Goal: Check status: Check status

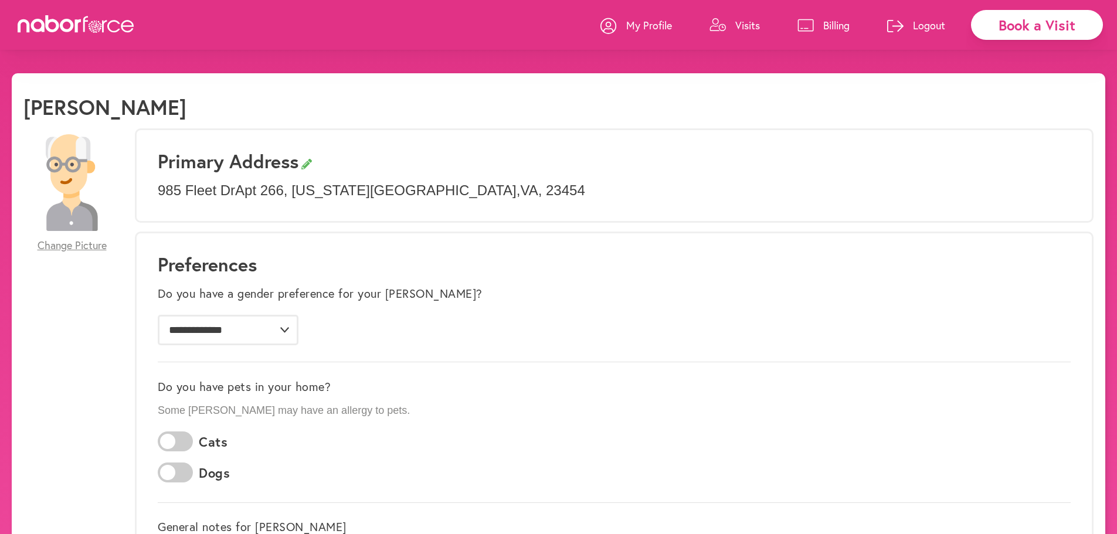
click at [839, 21] on p "Billing" at bounding box center [836, 25] width 26 height 14
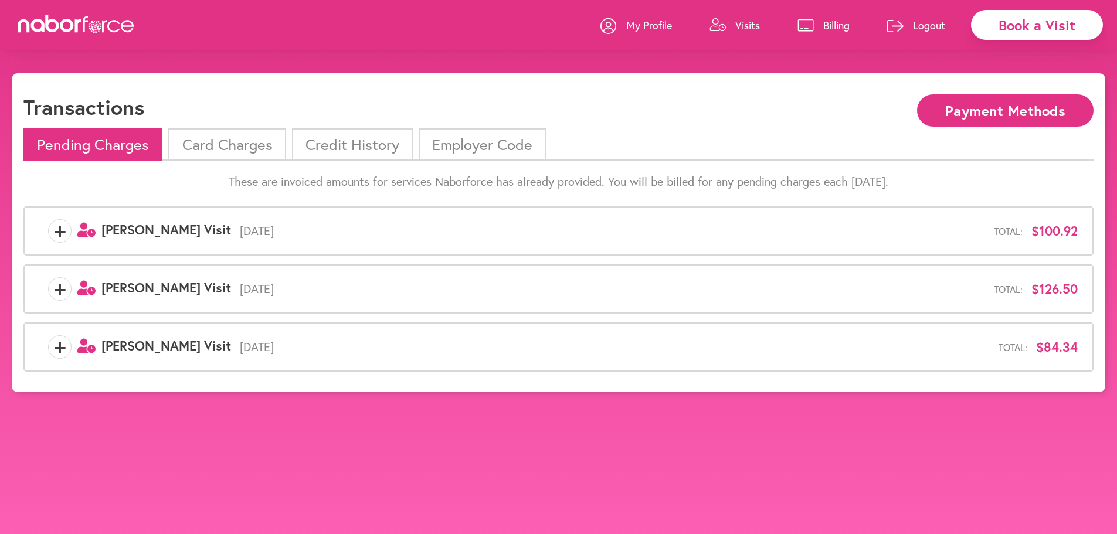
click at [220, 141] on li "Card Charges" at bounding box center [226, 144] width 117 height 32
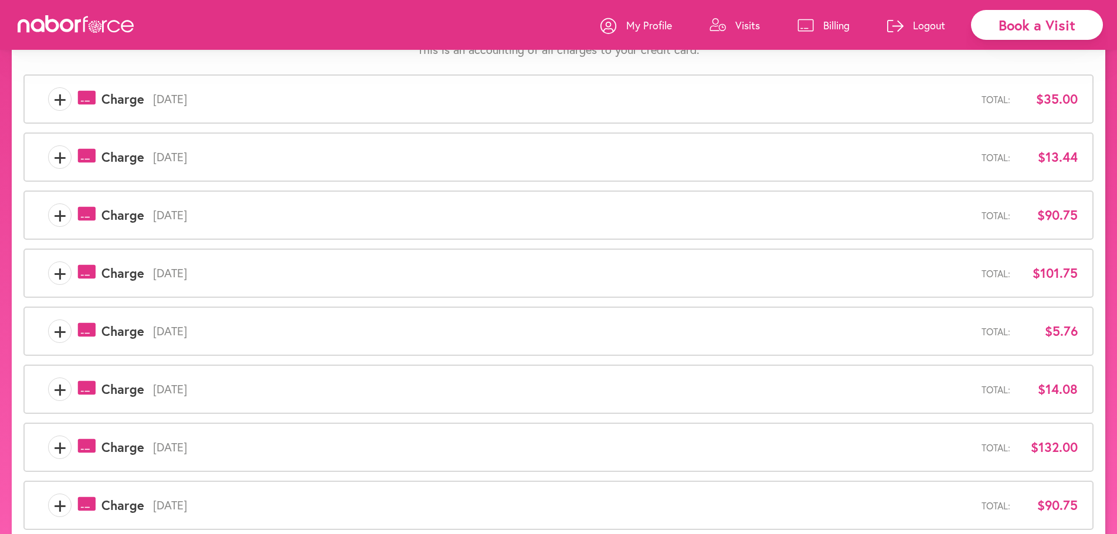
scroll to position [303, 0]
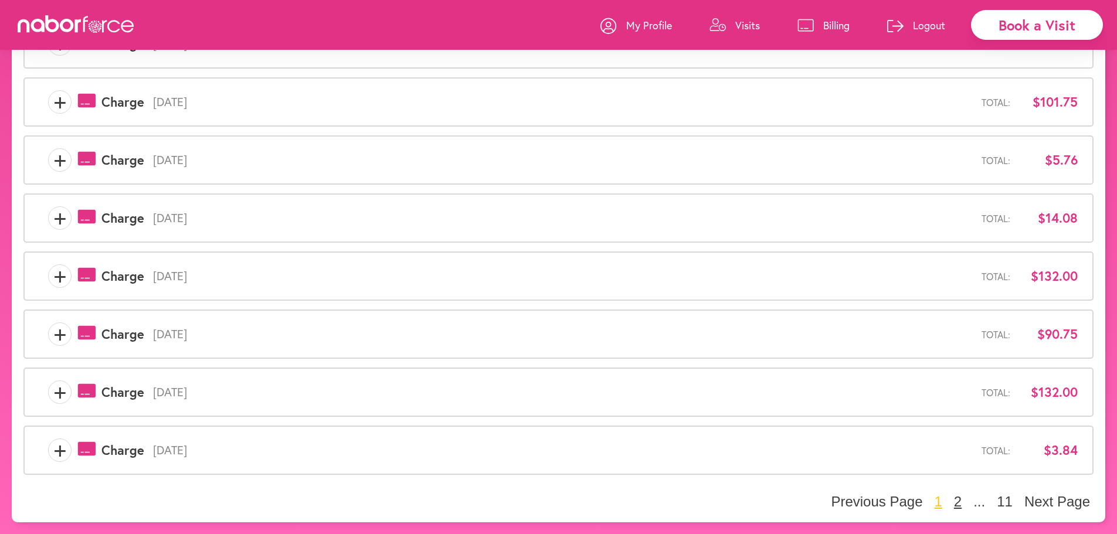
click at [955, 501] on button "2" at bounding box center [958, 502] width 15 height 18
click at [958, 500] on button "3" at bounding box center [958, 502] width 15 height 18
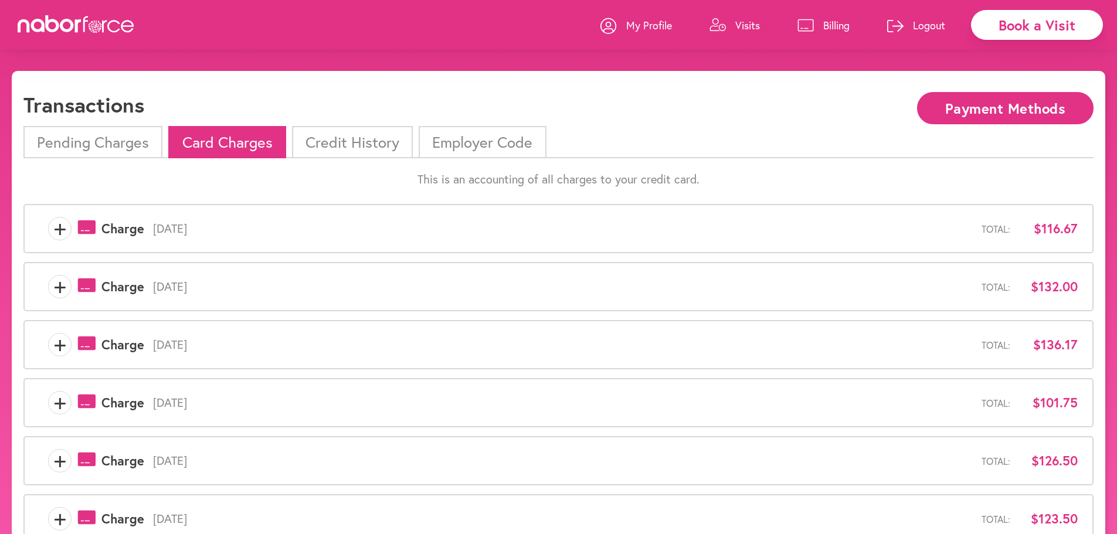
scroll to position [0, 0]
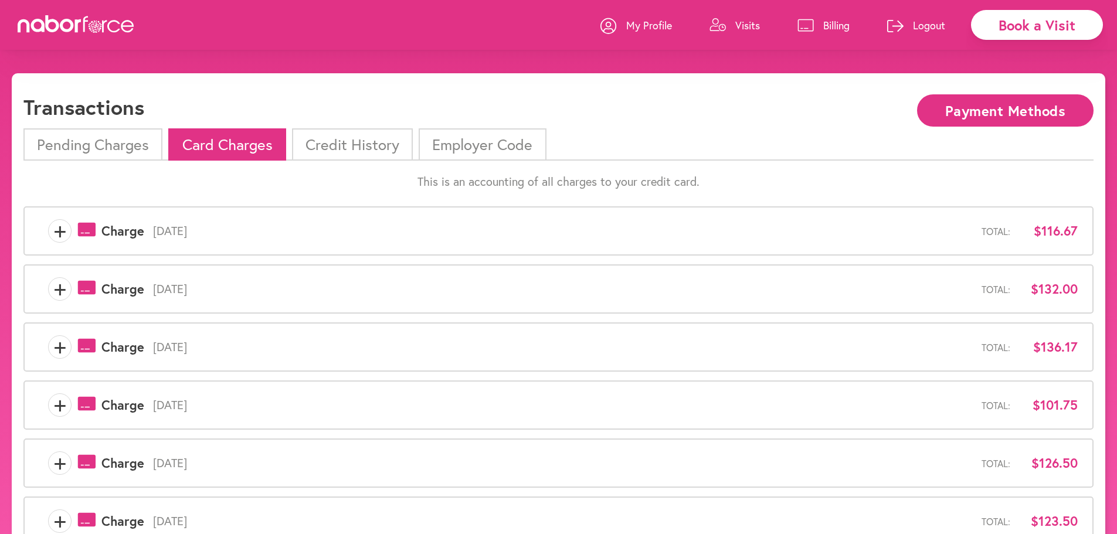
click at [56, 287] on span "+" at bounding box center [60, 288] width 22 height 23
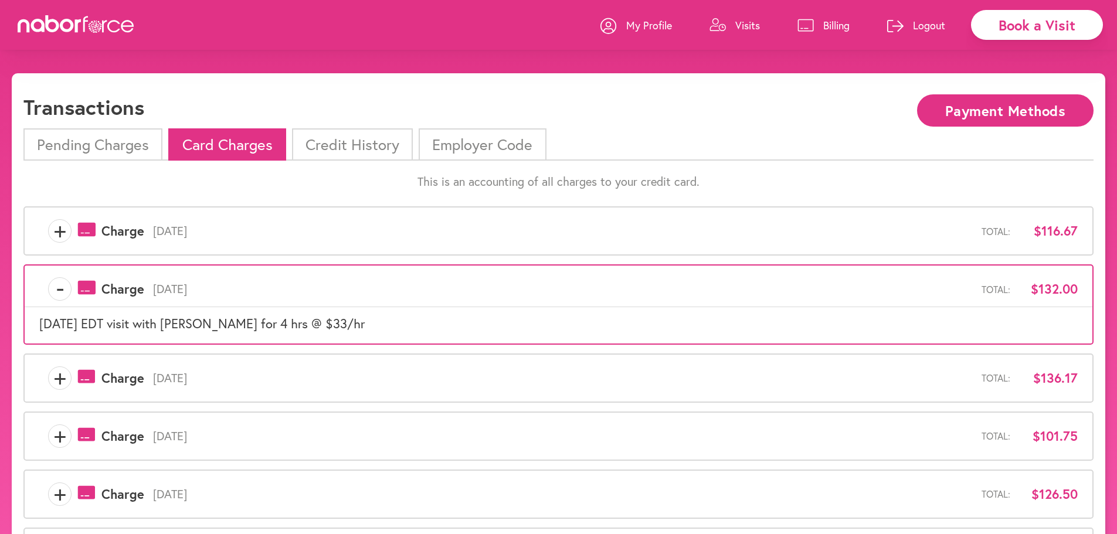
click at [53, 226] on span "+" at bounding box center [60, 230] width 22 height 23
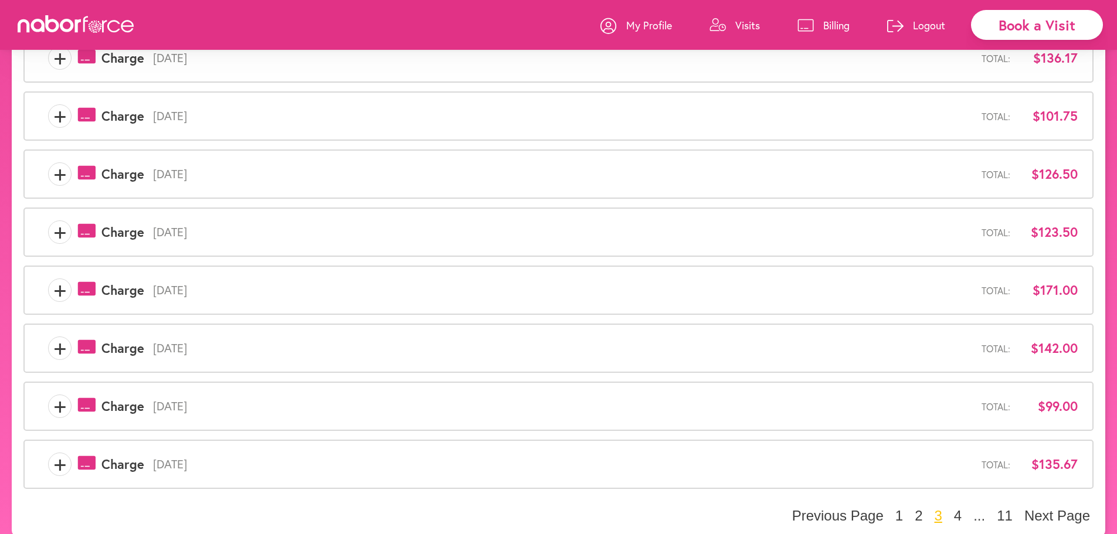
scroll to position [352, 0]
click at [917, 511] on button "2" at bounding box center [918, 515] width 15 height 18
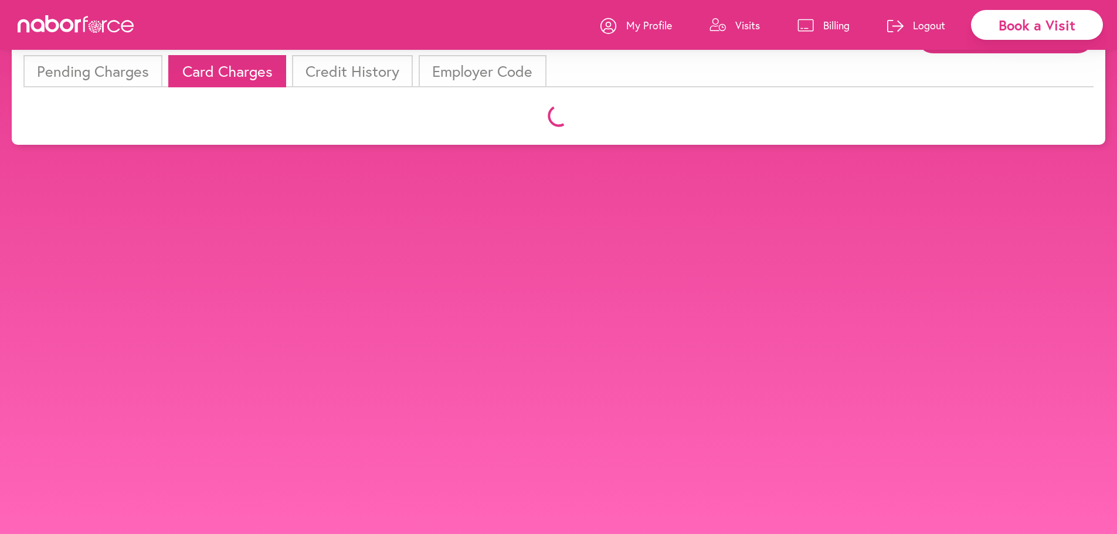
scroll to position [303, 0]
